Goal: Transaction & Acquisition: Purchase product/service

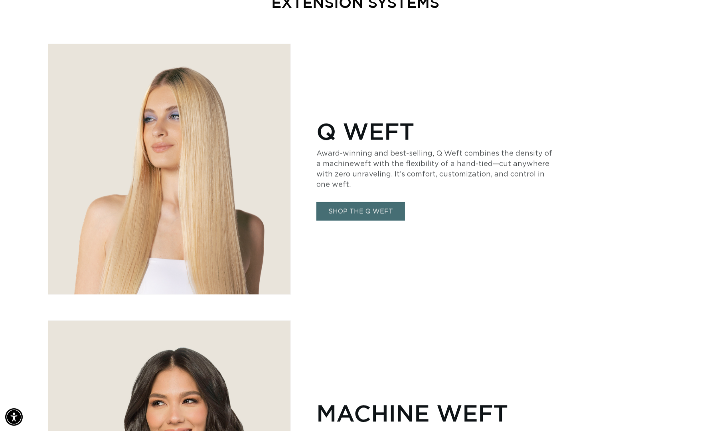
scroll to position [468, 0]
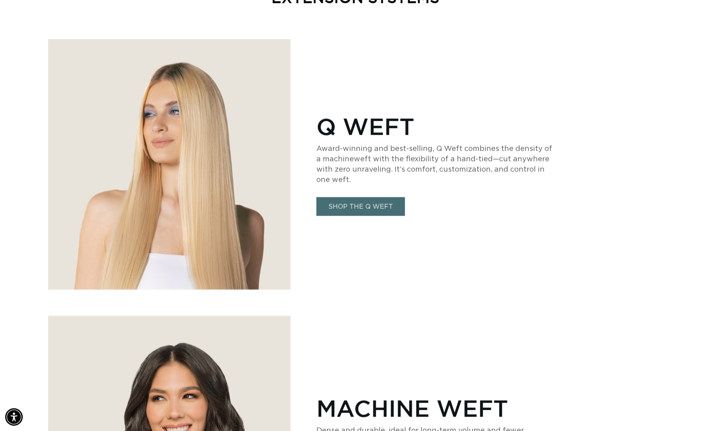
click at [365, 207] on link "SHOP THE Q WEFT" at bounding box center [360, 206] width 89 height 19
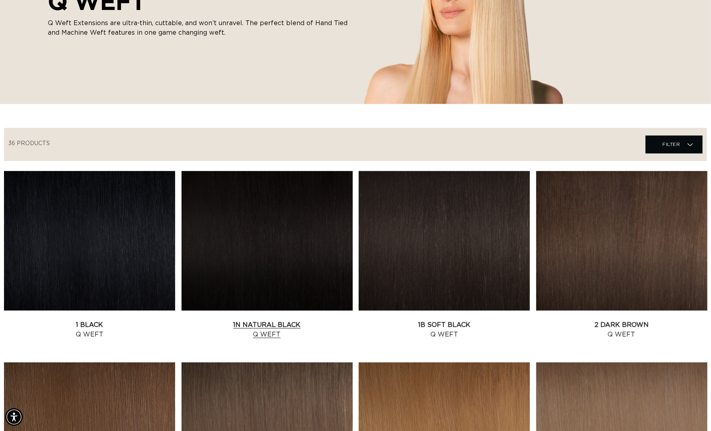
scroll to position [158, 0]
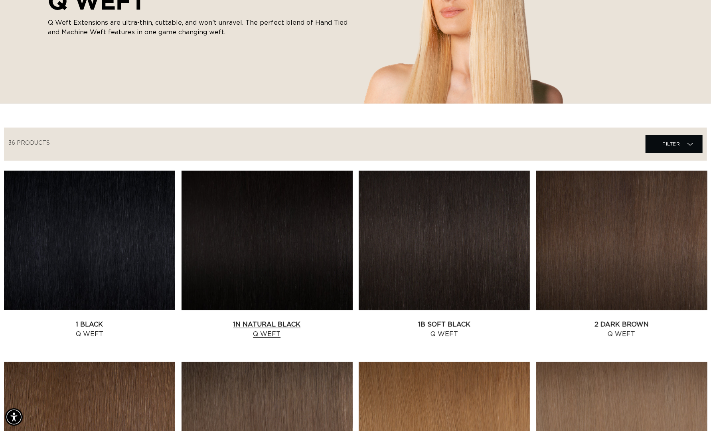
click at [292, 320] on link "1N Natural Black Q Weft" at bounding box center [266, 329] width 171 height 19
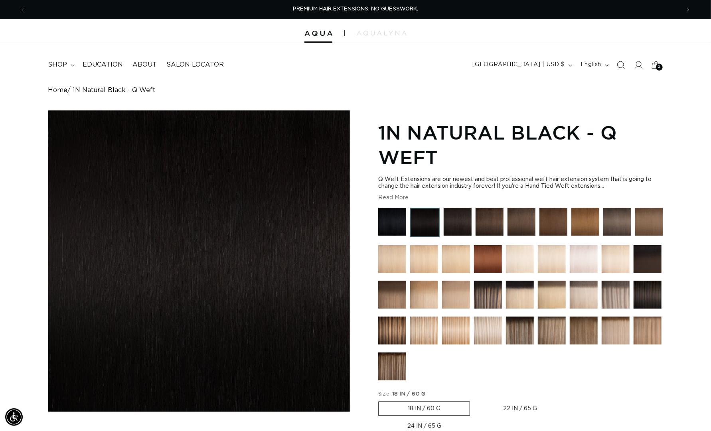
click at [67, 64] on span "shop" at bounding box center [57, 65] width 19 height 8
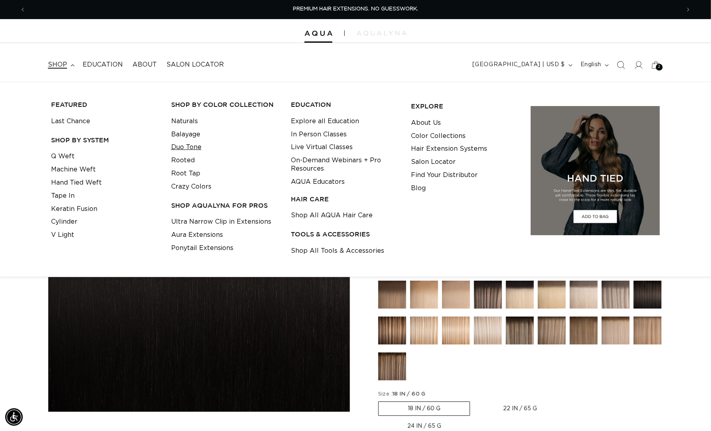
click at [192, 147] on link "Duo Tone" at bounding box center [186, 147] width 30 height 13
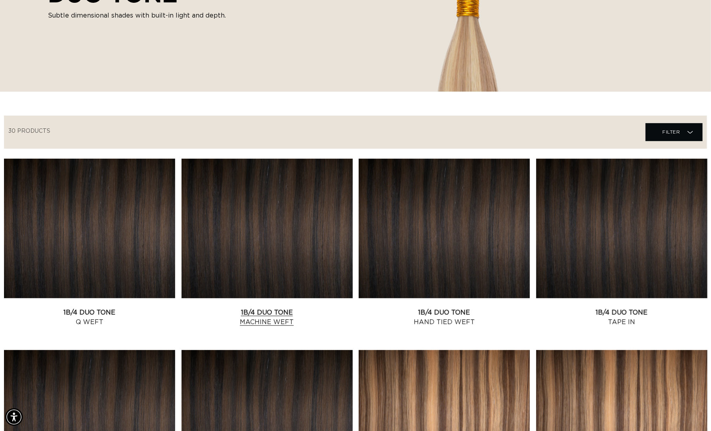
scroll to position [173, 0]
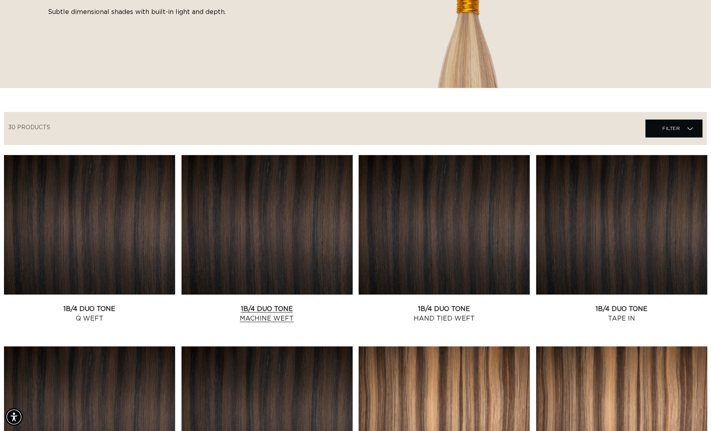
click at [251, 304] on link "1B/4 Duo Tone Machine Weft" at bounding box center [266, 313] width 171 height 19
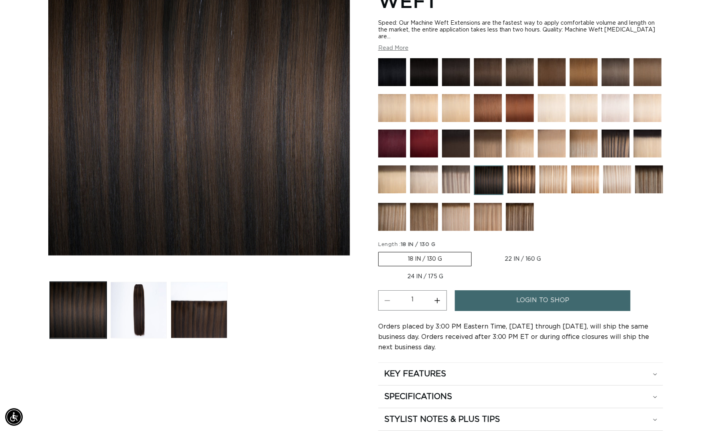
click at [526, 266] on label "22 IN / 160 G Variant sold out or unavailable" at bounding box center [522, 260] width 95 height 14
click at [476, 251] on input "22 IN / 160 G Variant sold out or unavailable" at bounding box center [475, 251] width 0 height 0
radio input "true"
click at [426, 284] on label "24 IN / 175 G Variant sold out or unavailable" at bounding box center [425, 277] width 94 height 14
click at [574, 251] on input "24 IN / 175 G Variant sold out or unavailable" at bounding box center [574, 251] width 0 height 0
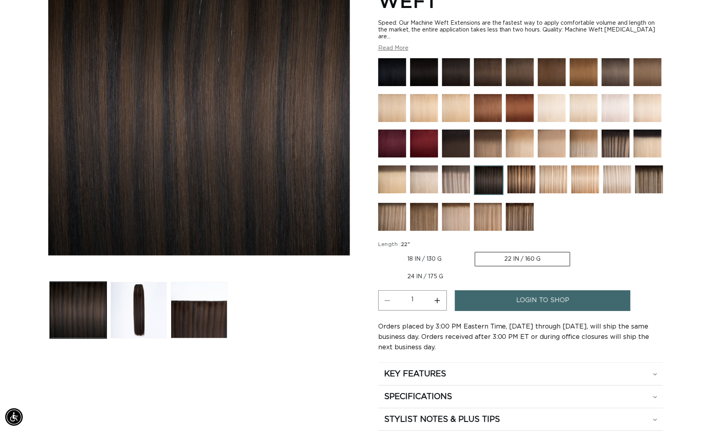
radio input "true"
click at [429, 266] on label "18 IN / 130 G Variant sold out or unavailable" at bounding box center [424, 259] width 93 height 14
click at [381, 251] on input "18 IN / 130 G Variant sold out or unavailable" at bounding box center [380, 251] width 0 height 0
radio input "true"
click at [531, 285] on fieldset "Length : 18" 18 IN / 130 G Variant sold out or unavailable 22 IN / 160 G Varian…" at bounding box center [520, 263] width 285 height 44
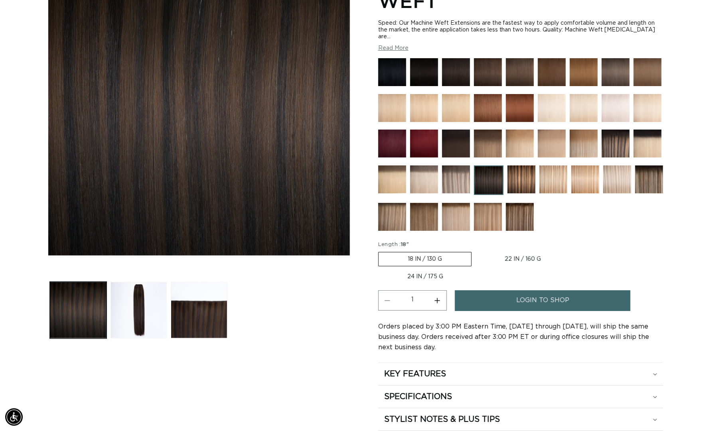
scroll to position [0, 653]
click at [526, 266] on label "22 IN / 160 G Variant sold out or unavailable" at bounding box center [522, 260] width 95 height 14
click at [476, 251] on input "22 IN / 160 G Variant sold out or unavailable" at bounding box center [475, 251] width 0 height 0
radio input "true"
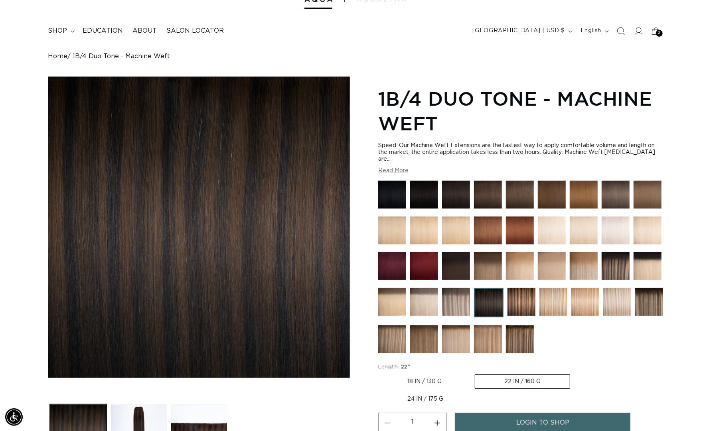
click at [438, 278] on img at bounding box center [424, 266] width 28 height 28
